Goal: Transaction & Acquisition: Obtain resource

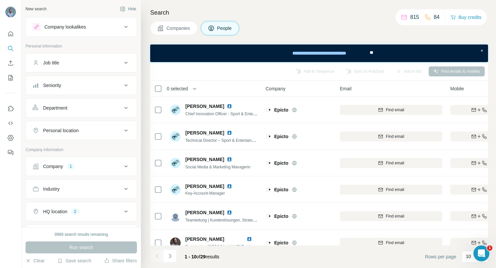
click at [129, 165] on icon at bounding box center [126, 166] width 8 height 8
click at [51, 209] on icon "button" at bounding box center [49, 209] width 5 height 5
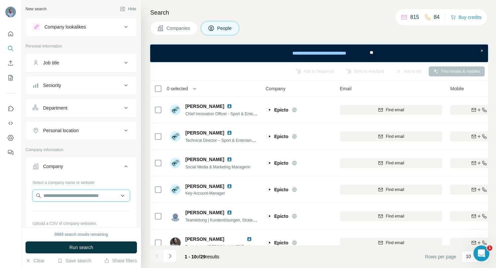
click at [53, 195] on input "text" at bounding box center [80, 195] width 97 height 12
paste input "**********"
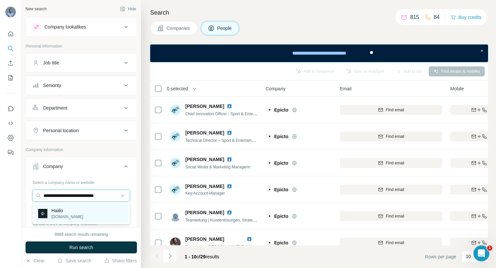
type input "**********"
click at [58, 207] on p "Haiilo" at bounding box center [67, 210] width 32 height 7
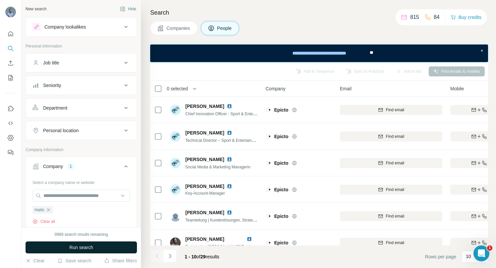
click at [65, 245] on button "Run search" at bounding box center [81, 247] width 111 height 12
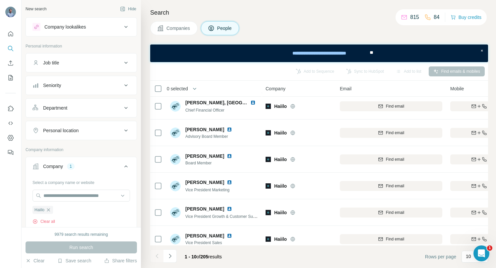
scroll to position [117, 0]
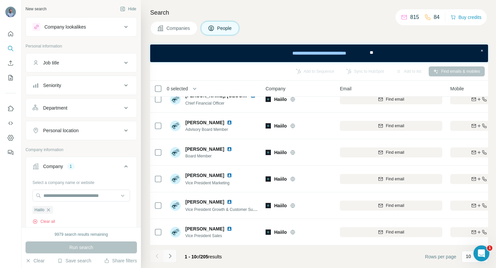
click at [170, 255] on icon "Navigate to next page" at bounding box center [170, 255] width 2 height 4
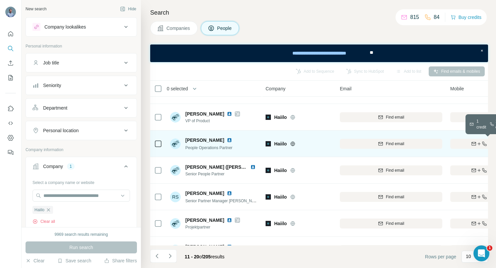
click at [459, 144] on div "Find both" at bounding box center [488, 144] width 77 height 6
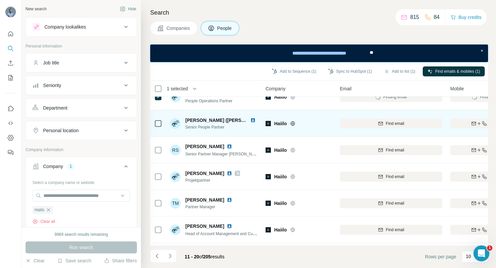
scroll to position [69, 0]
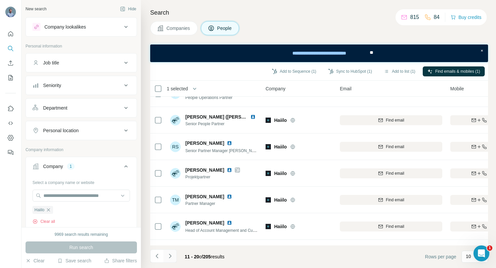
click at [172, 256] on icon "Navigate to next page" at bounding box center [170, 255] width 7 height 7
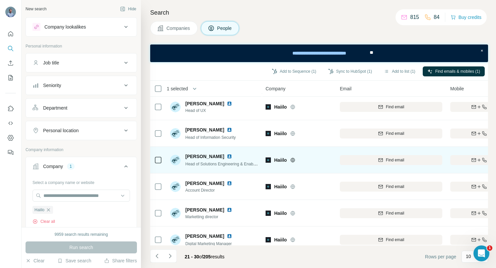
scroll to position [117, 0]
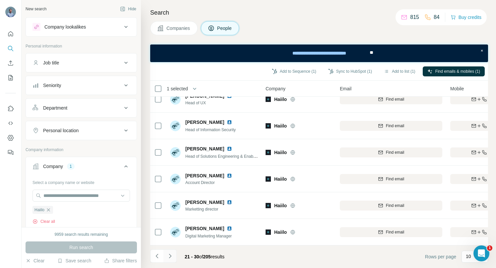
click at [169, 254] on icon "Navigate to next page" at bounding box center [170, 255] width 2 height 4
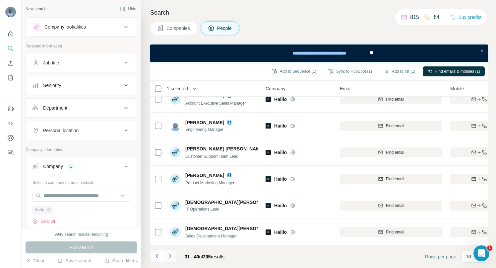
click at [170, 254] on icon "Navigate to next page" at bounding box center [170, 255] width 7 height 7
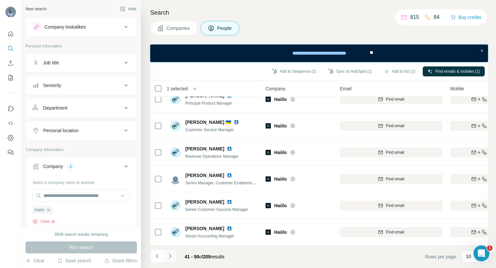
click at [170, 256] on icon "Navigate to next page" at bounding box center [170, 255] width 7 height 7
click at [173, 253] on icon "Navigate to next page" at bounding box center [170, 255] width 7 height 7
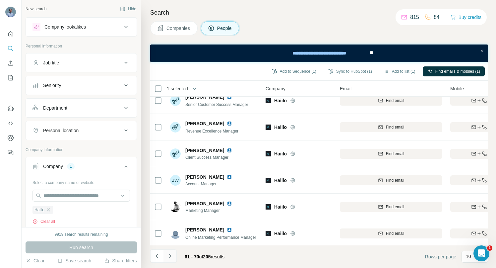
click at [169, 256] on icon "Navigate to next page" at bounding box center [170, 255] width 7 height 7
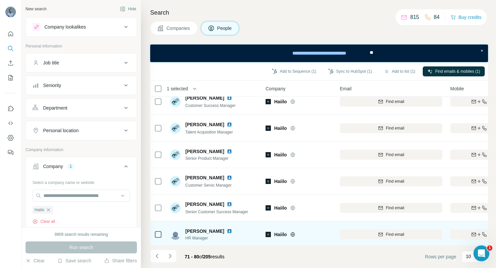
scroll to position [117, 0]
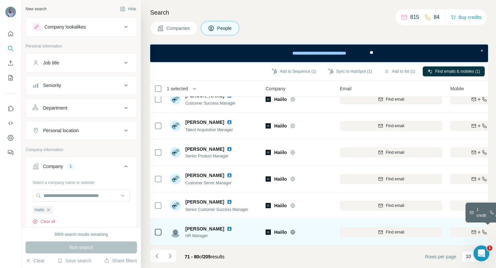
click at [461, 233] on div "Find both" at bounding box center [488, 232] width 77 height 6
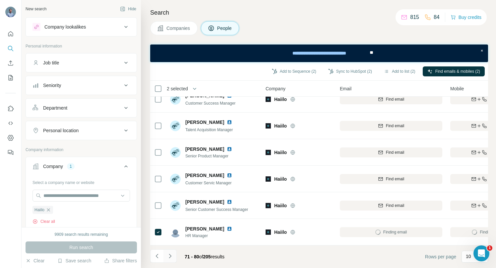
click at [167, 255] on icon "Navigate to next page" at bounding box center [170, 255] width 7 height 7
click at [170, 255] on icon "Navigate to next page" at bounding box center [170, 255] width 7 height 7
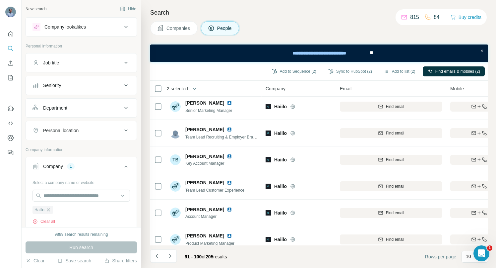
scroll to position [0, 0]
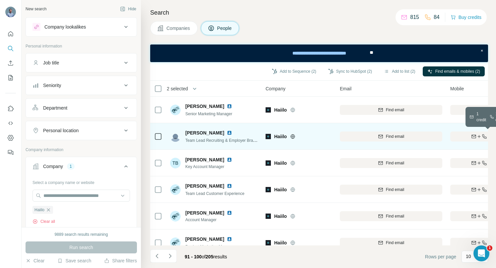
click at [459, 136] on div "Find both" at bounding box center [488, 136] width 77 height 6
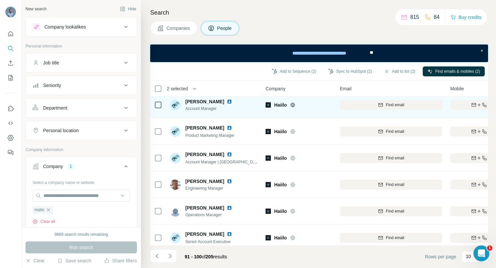
scroll to position [117, 0]
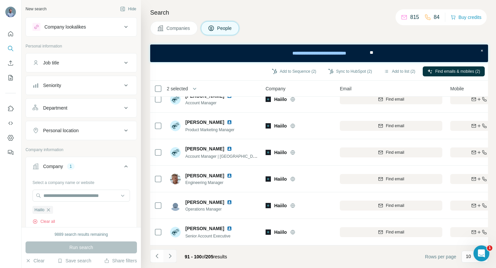
click at [171, 255] on icon "Navigate to next page" at bounding box center [170, 255] width 7 height 7
click at [170, 255] on icon "Navigate to next page" at bounding box center [170, 255] width 7 height 7
click at [172, 256] on icon "Navigate to next page" at bounding box center [170, 255] width 7 height 7
click at [169, 255] on icon "Navigate to next page" at bounding box center [170, 255] width 7 height 7
click at [170, 254] on icon "Navigate to next page" at bounding box center [170, 255] width 2 height 4
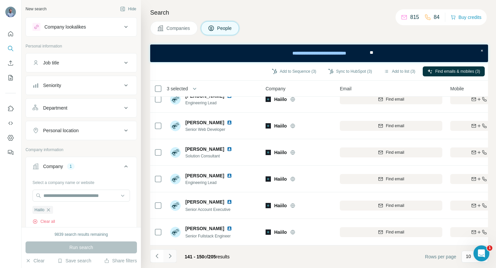
click at [168, 256] on icon "Navigate to next page" at bounding box center [170, 255] width 7 height 7
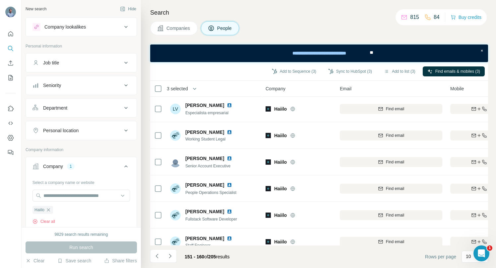
scroll to position [0, 0]
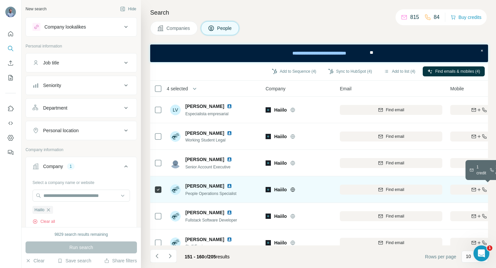
click at [462, 192] on button "Find both" at bounding box center [488, 189] width 77 height 10
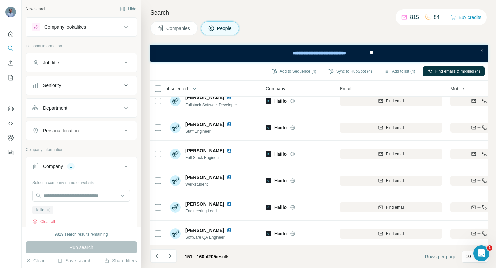
scroll to position [117, 0]
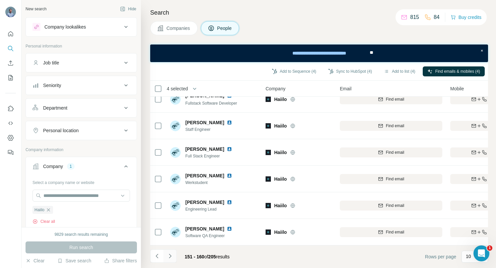
click at [170, 255] on icon "Navigate to next page" at bounding box center [170, 255] width 2 height 4
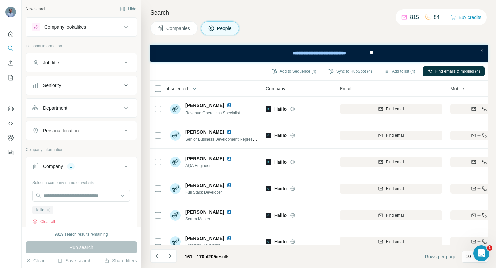
scroll to position [0, 0]
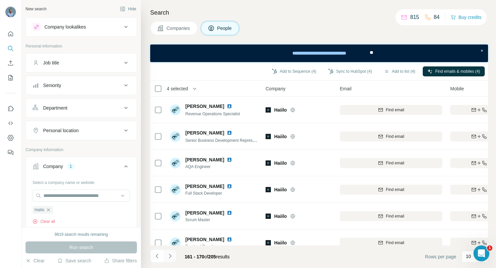
click at [168, 258] on icon "Navigate to next page" at bounding box center [170, 255] width 7 height 7
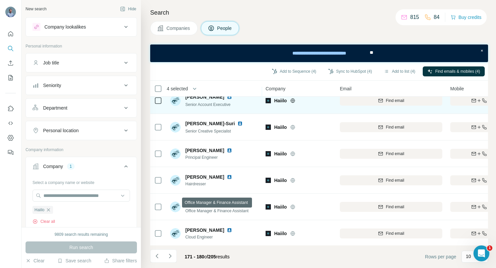
scroll to position [117, 0]
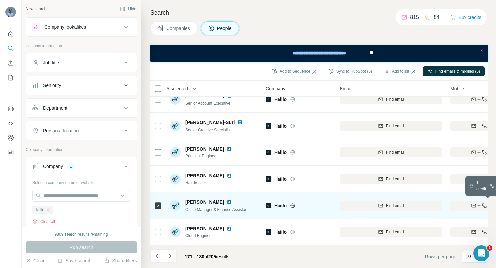
click at [458, 204] on div "Find both" at bounding box center [488, 205] width 77 height 6
click at [171, 254] on icon "Navigate to next page" at bounding box center [170, 255] width 7 height 7
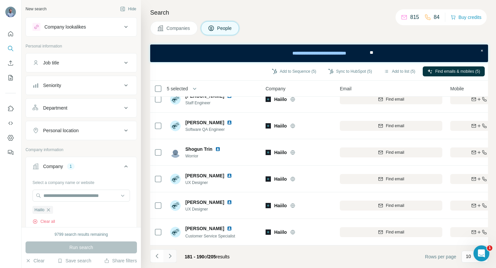
click at [170, 256] on icon "Navigate to next page" at bounding box center [170, 255] width 7 height 7
click at [168, 256] on icon "Navigate to next page" at bounding box center [170, 255] width 7 height 7
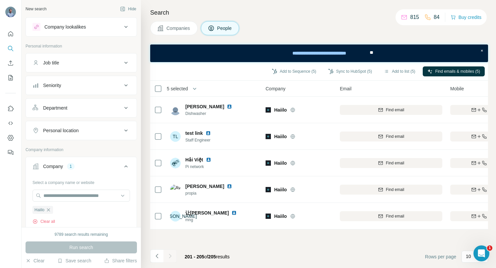
scroll to position [0, 0]
click at [339, 72] on button "Sync to HubSpot (5)" at bounding box center [350, 71] width 53 height 10
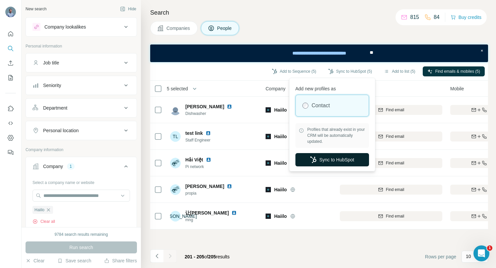
click at [324, 161] on button "Sync to HubSpot" at bounding box center [332, 159] width 74 height 13
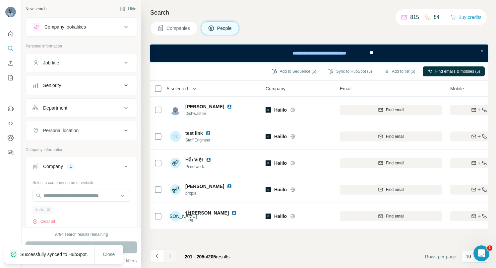
click at [50, 209] on icon "button" at bounding box center [48, 209] width 5 height 5
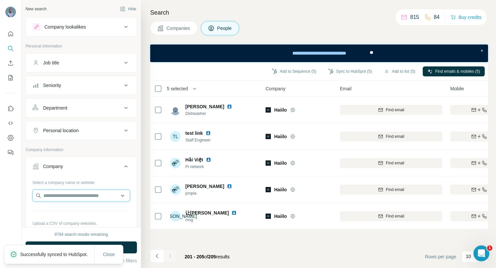
click at [54, 196] on input "text" at bounding box center [80, 195] width 97 height 12
paste input "**********"
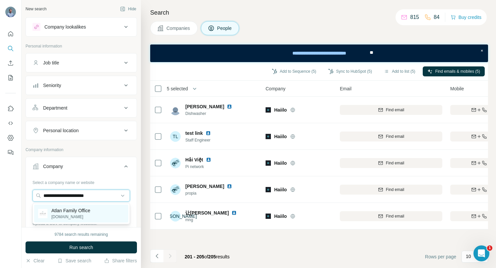
type input "**********"
click at [65, 211] on p "Atlan Family Office" at bounding box center [70, 210] width 39 height 7
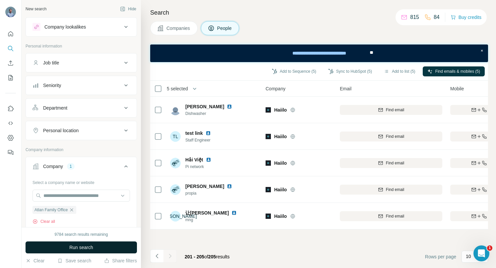
click at [65, 245] on button "Run search" at bounding box center [81, 247] width 111 height 12
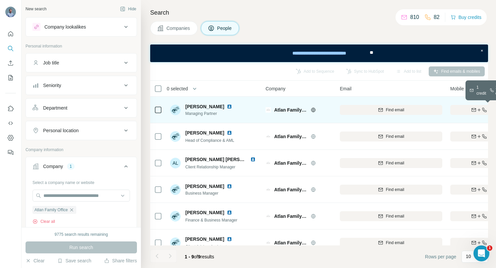
click at [458, 112] on div "Find both" at bounding box center [488, 110] width 77 height 6
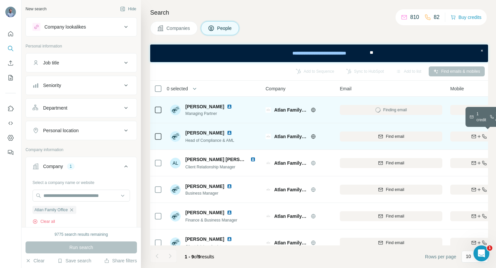
click at [458, 137] on div "Find both" at bounding box center [488, 136] width 77 height 6
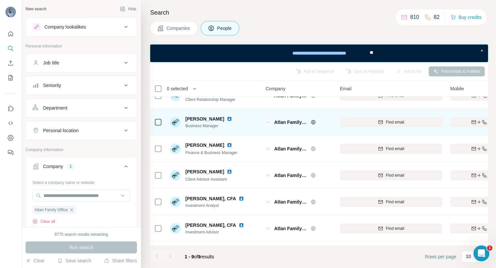
scroll to position [64, 0]
